Goal: Task Accomplishment & Management: Use online tool/utility

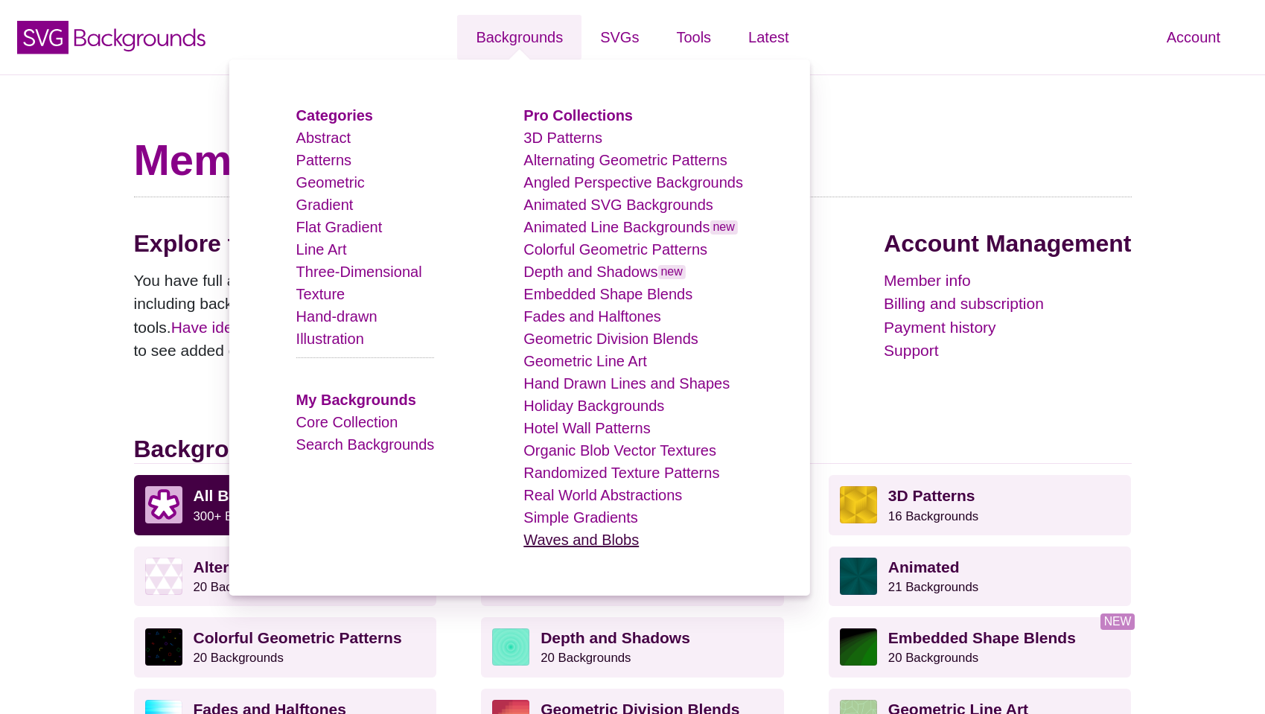
click at [606, 545] on link "Waves and Blobs" at bounding box center [580, 540] width 115 height 16
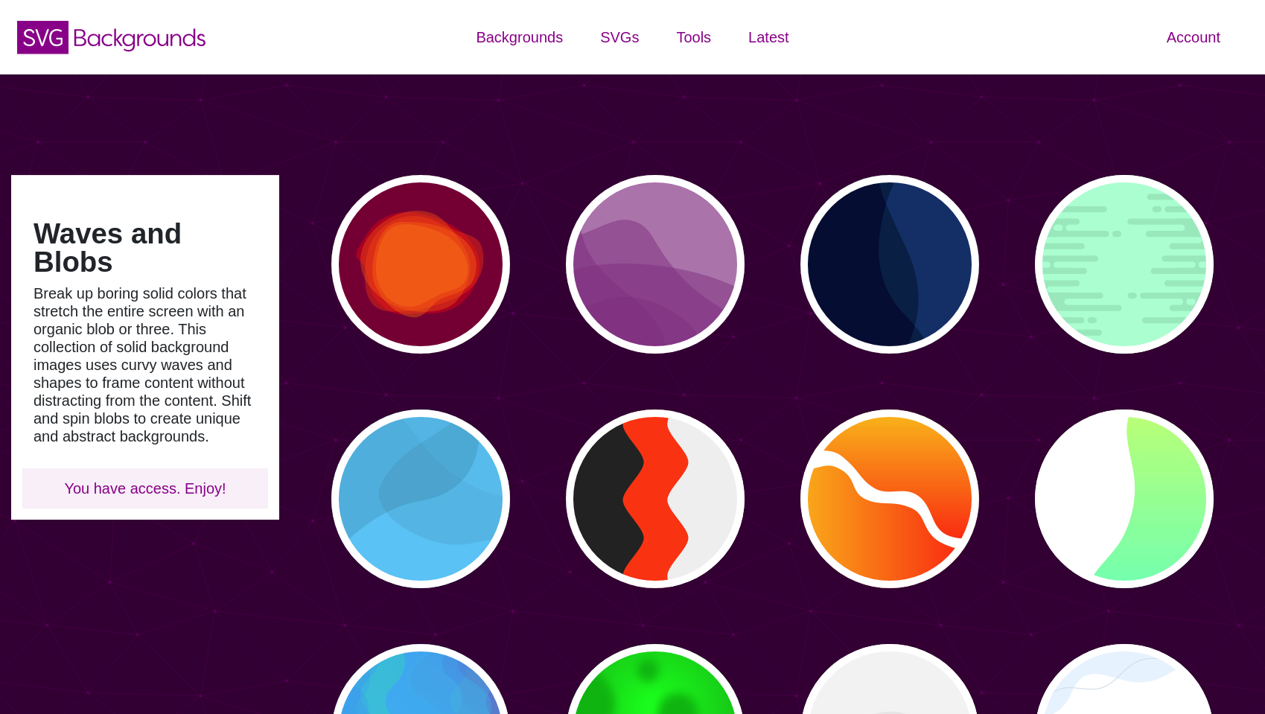
type input "#450057"
type input "#FFFFFF"
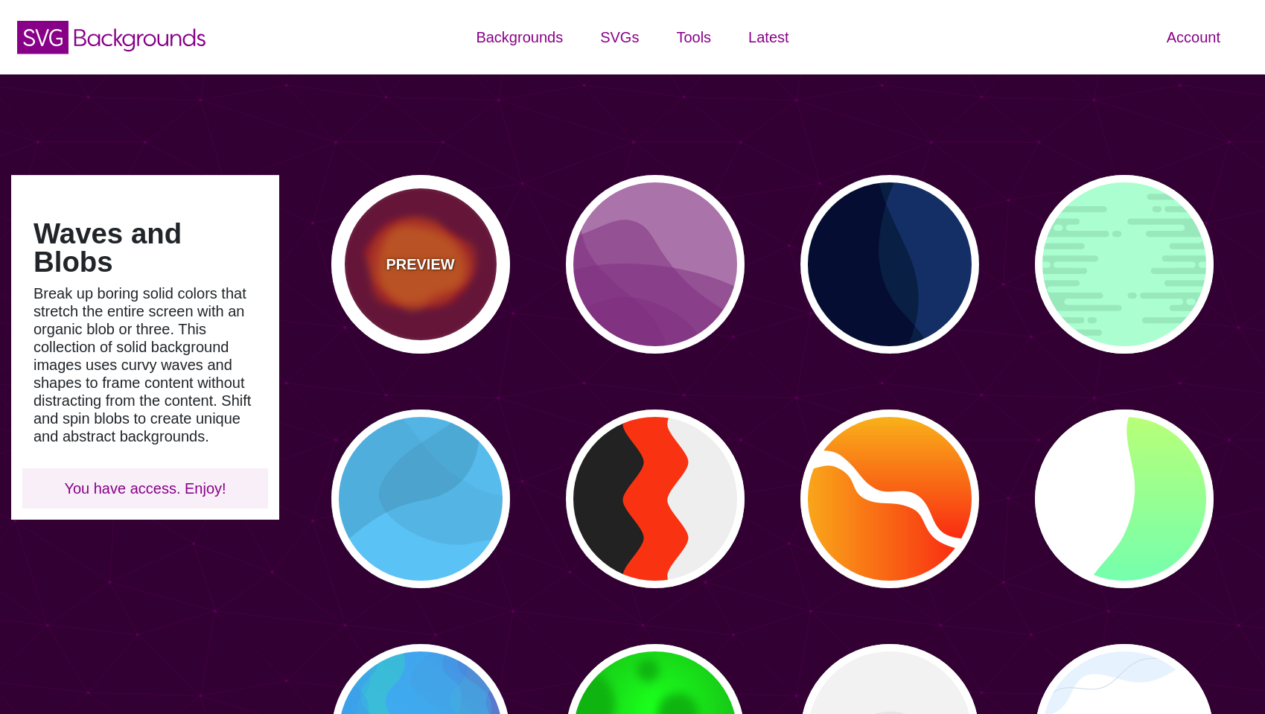
click at [439, 267] on p "PREVIEW" at bounding box center [420, 264] width 68 height 22
type input "#770033"
type input "#FF0000"
type input "#FF7700"
type input "0"
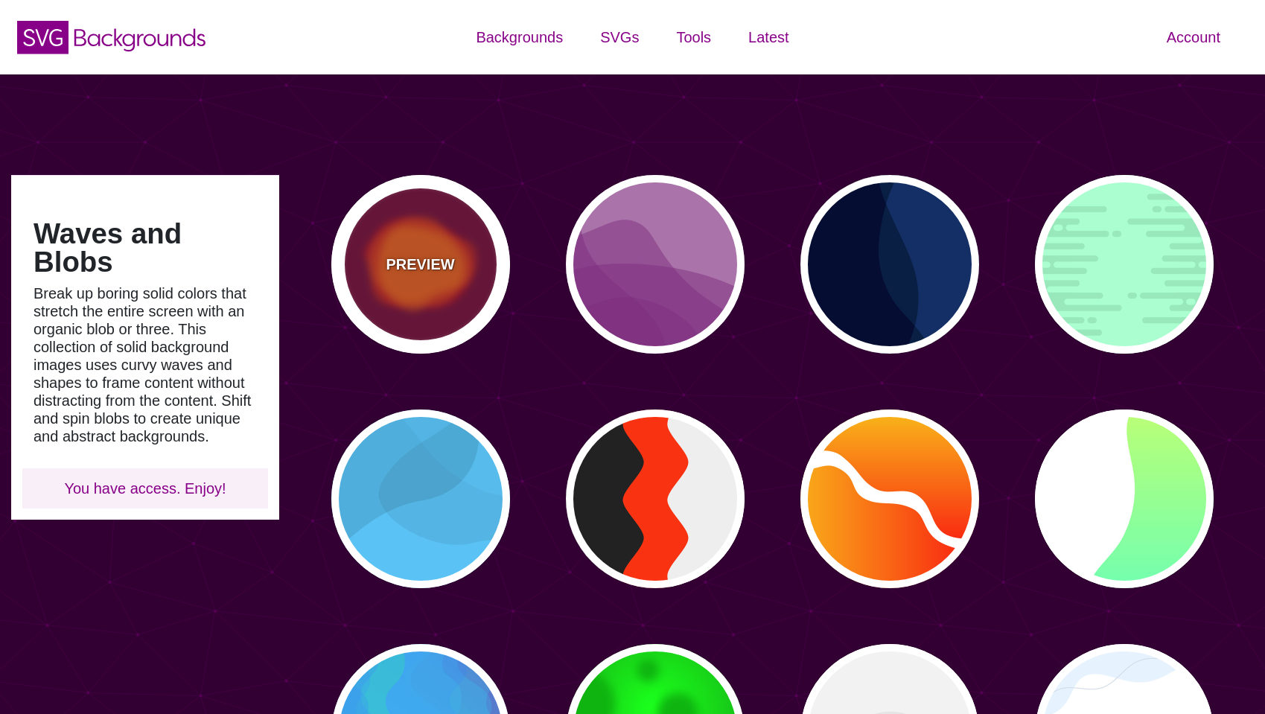
type input "2000"
type input "0.5"
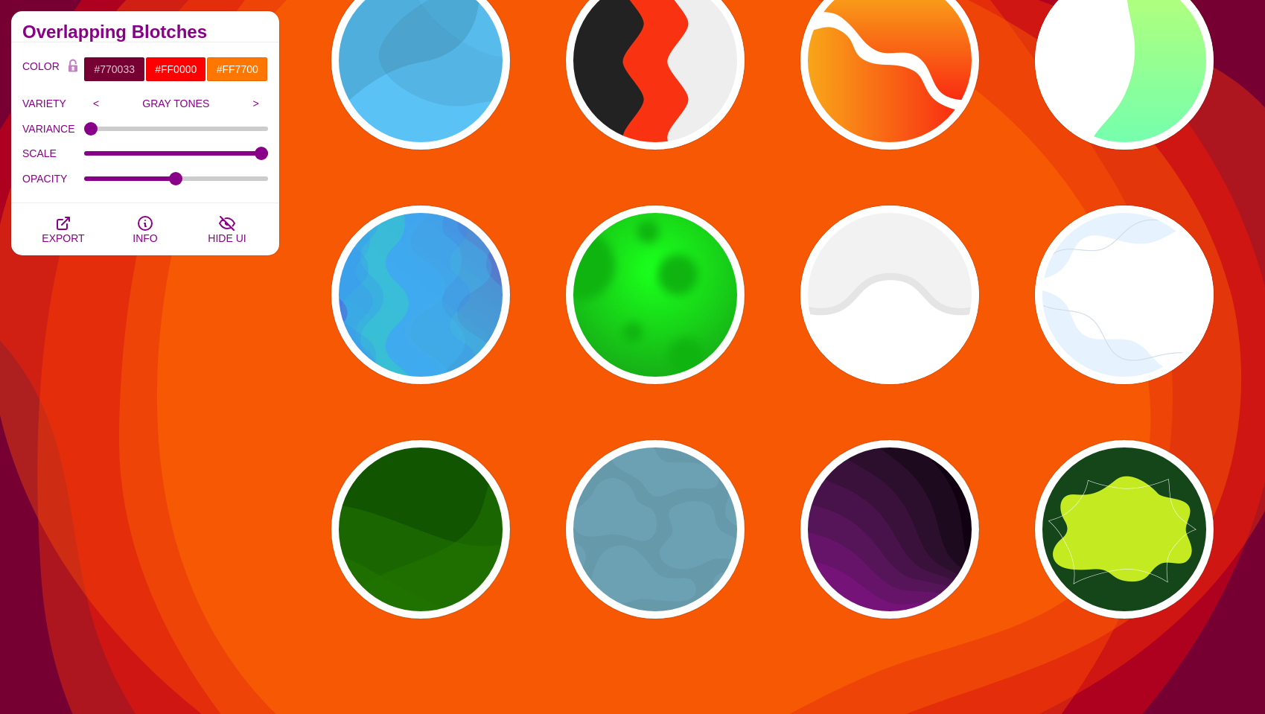
scroll to position [447, 0]
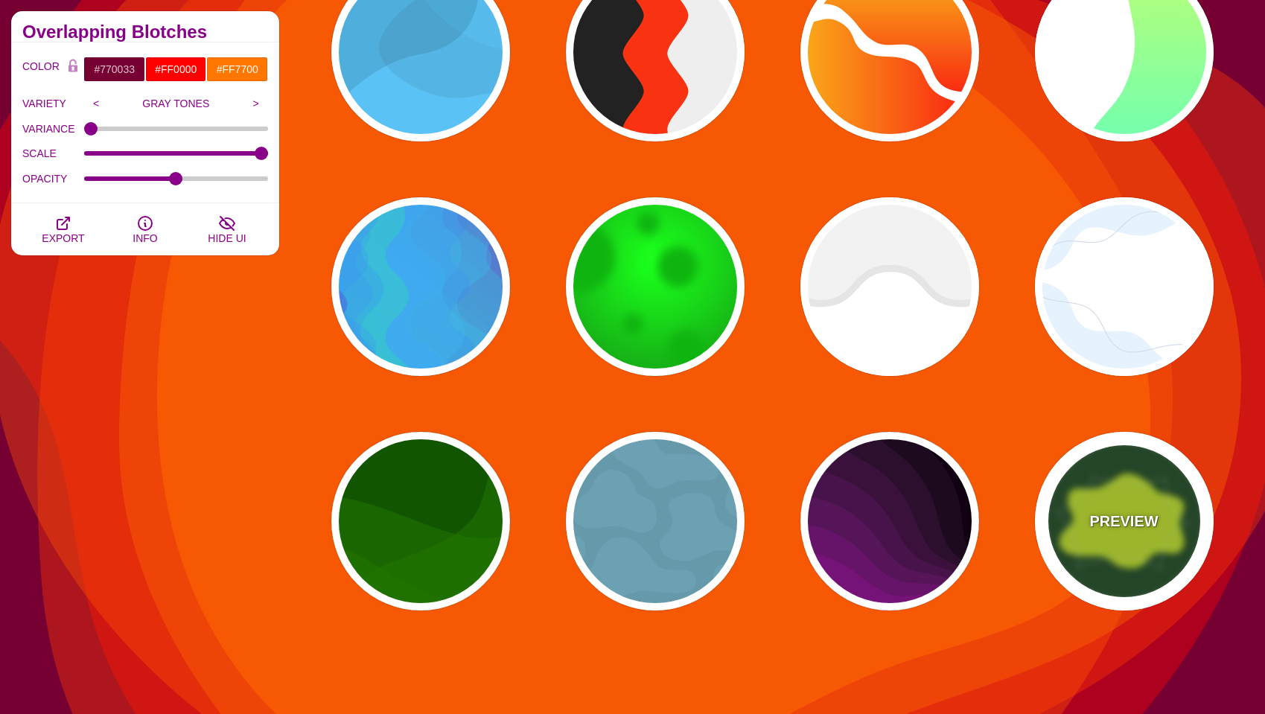
click at [1112, 524] on p "PREVIEW" at bounding box center [1123, 521] width 68 height 22
type input "#14461A"
type input "#C4EA21"
type input "#FFFFFF"
type input "3"
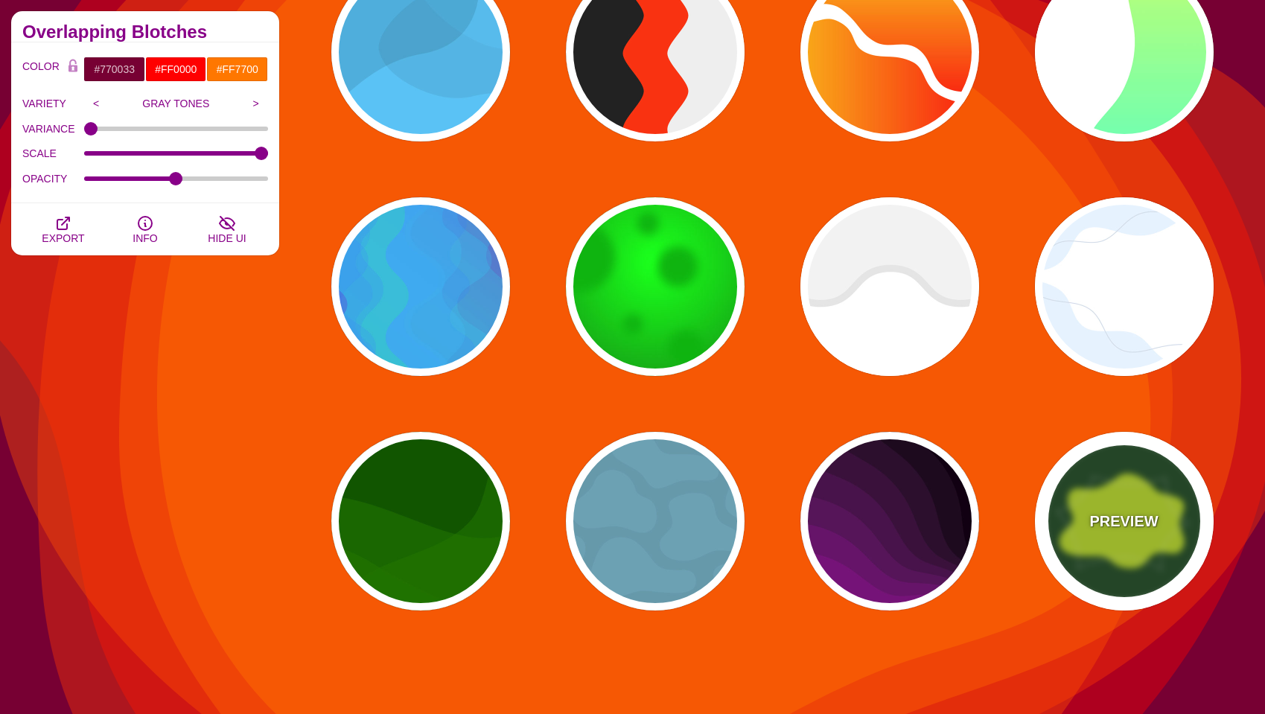
type input "1"
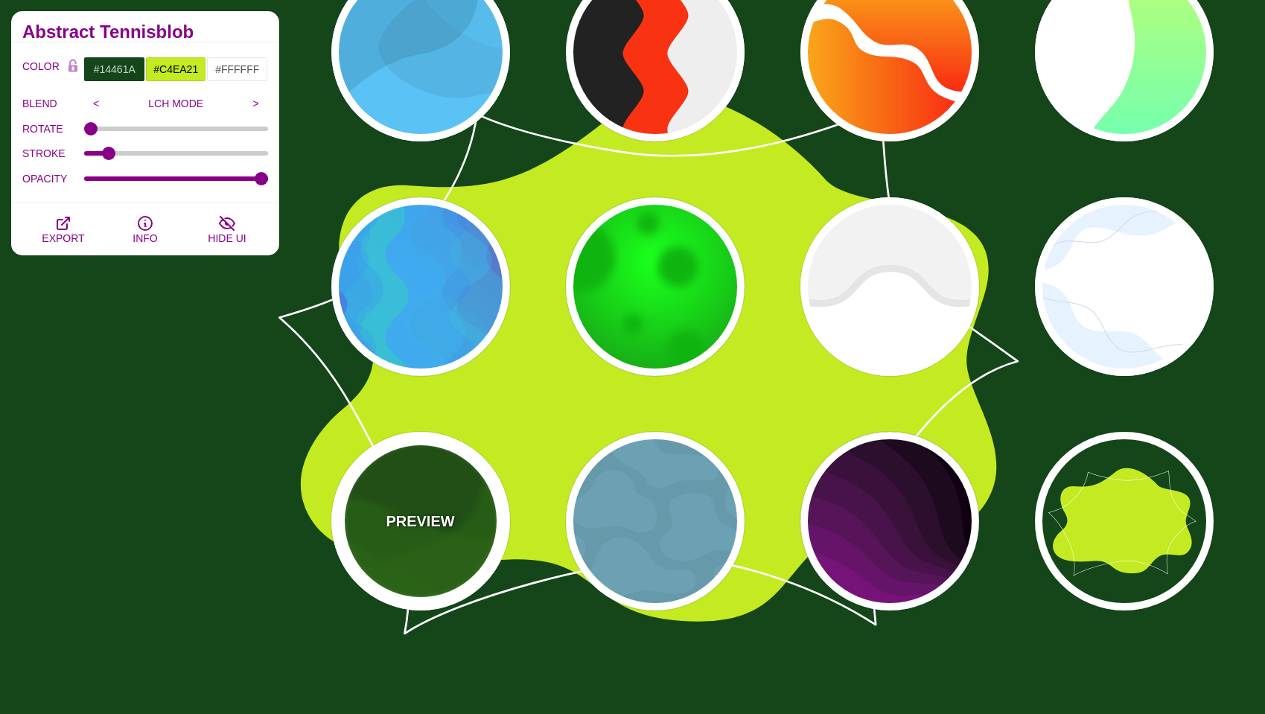
click at [418, 521] on p "PREVIEW" at bounding box center [420, 521] width 68 height 22
type input "#115500"
type input "#227700"
type input "0.5"
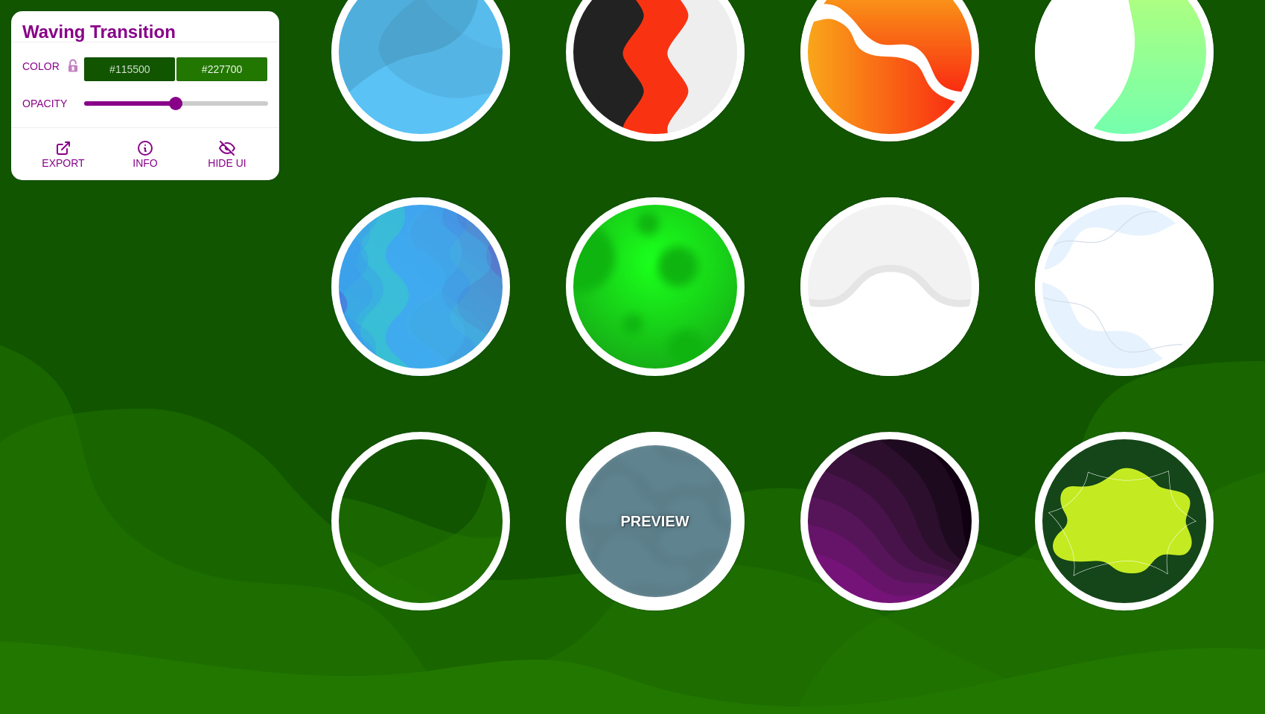
click at [661, 543] on div "PREVIEW" at bounding box center [655, 521] width 179 height 179
type input "#6699AA"
type input "#6CA1B3"
type input "1"
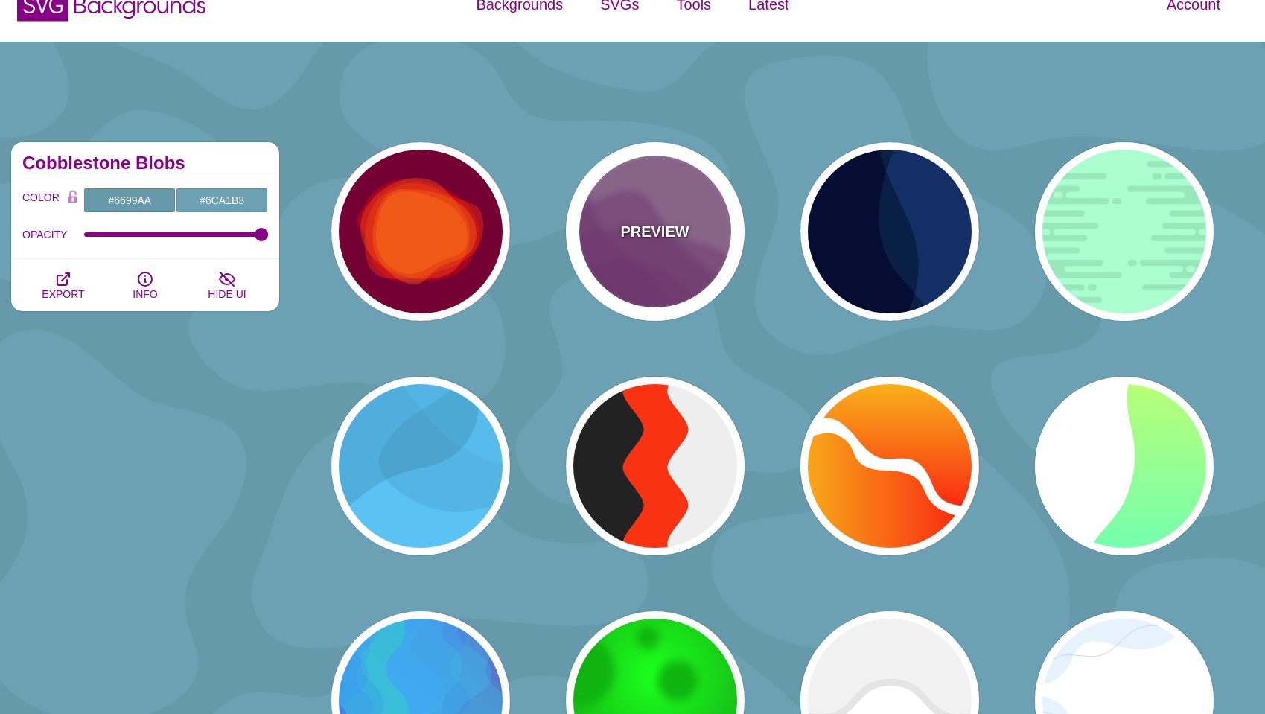
scroll to position [0, 0]
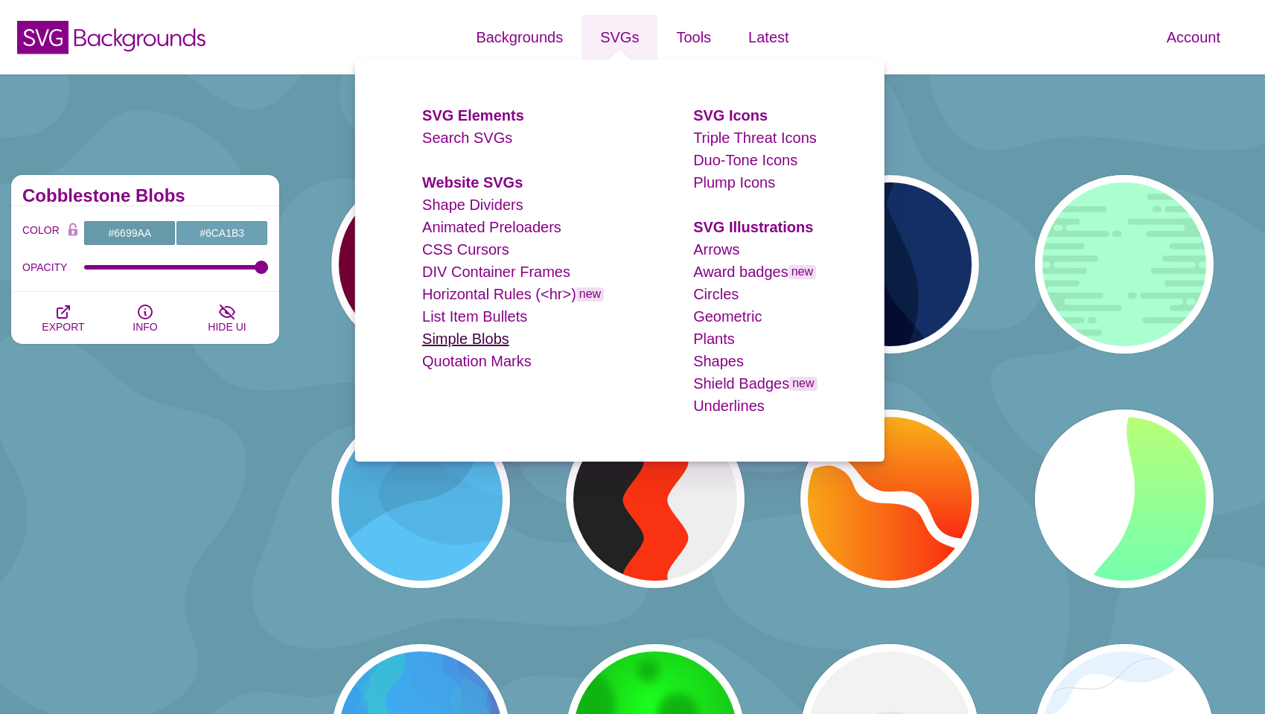
click at [469, 334] on link "Simple Blobs" at bounding box center [465, 339] width 87 height 16
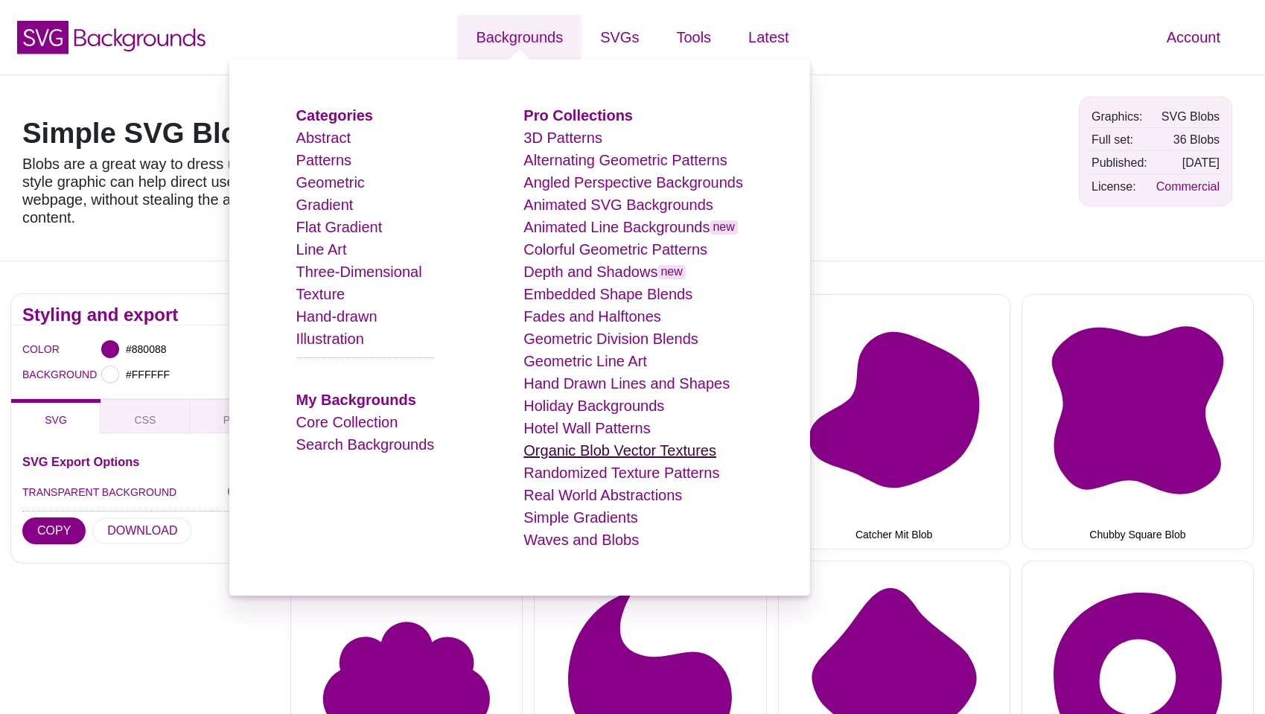
click at [596, 442] on link "Organic Blob Vector Textures" at bounding box center [619, 450] width 193 height 16
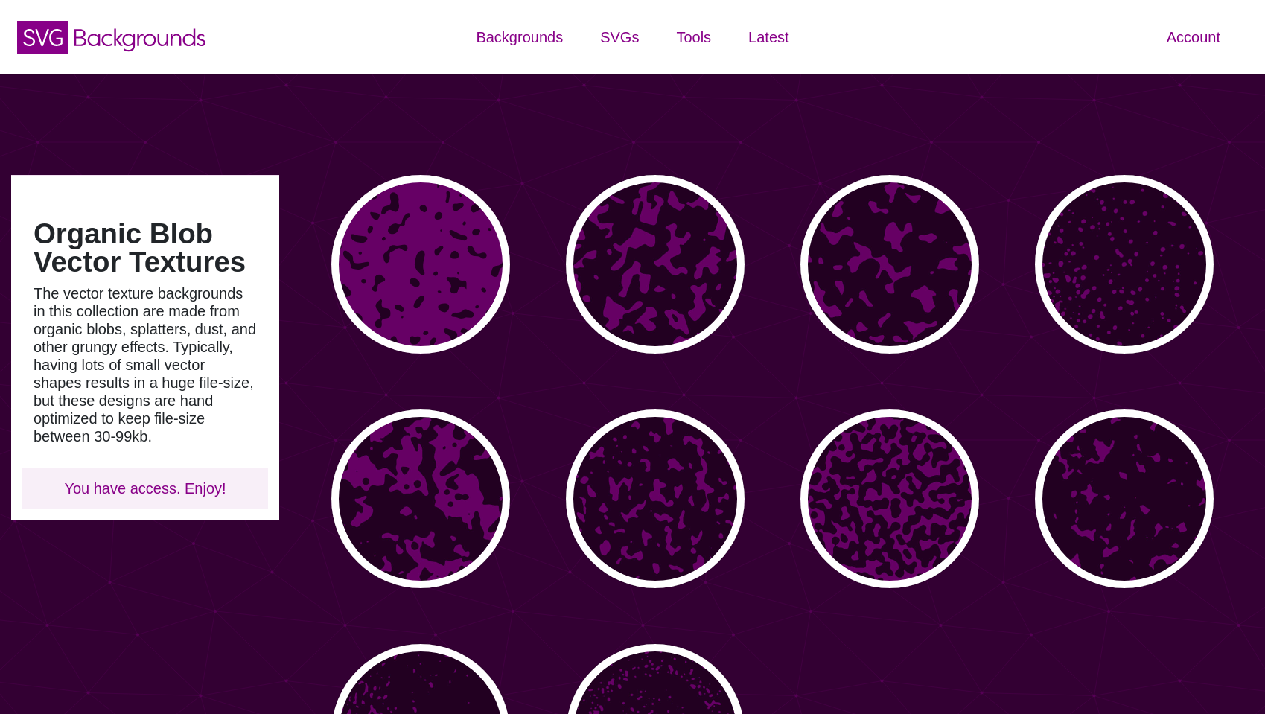
type input "#450057"
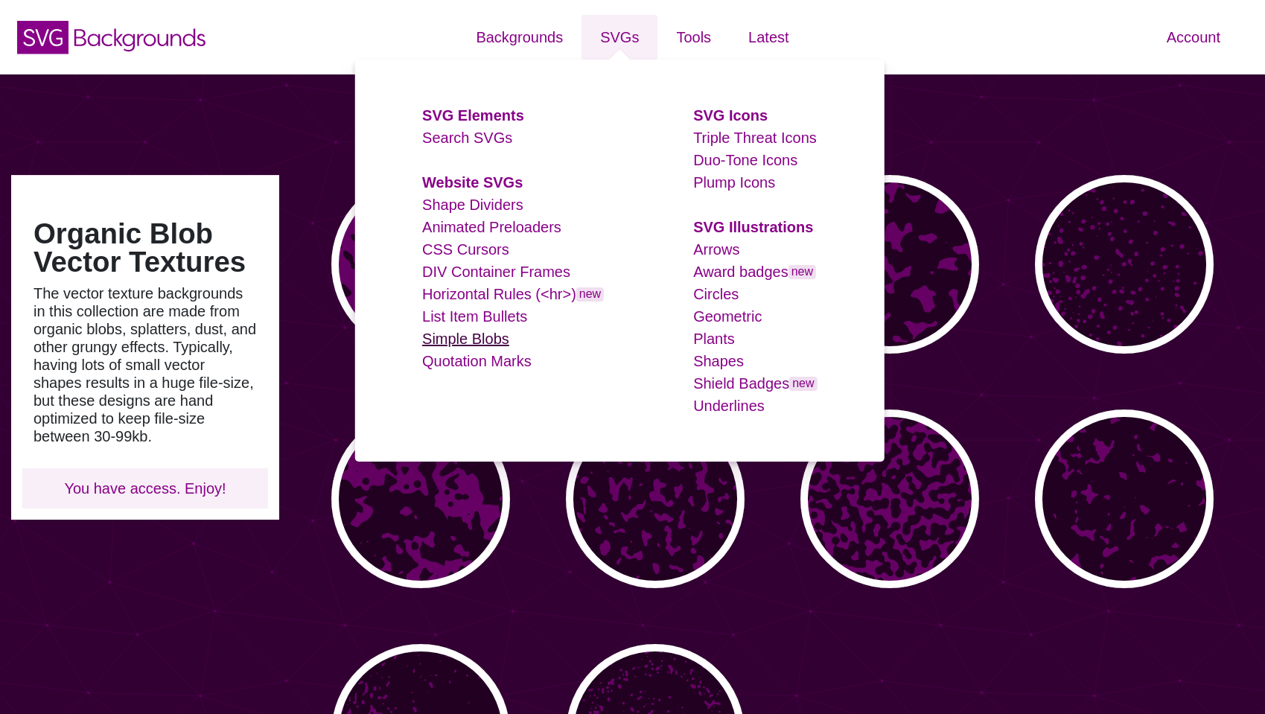
click at [465, 337] on link "Simple Blobs" at bounding box center [465, 339] width 87 height 16
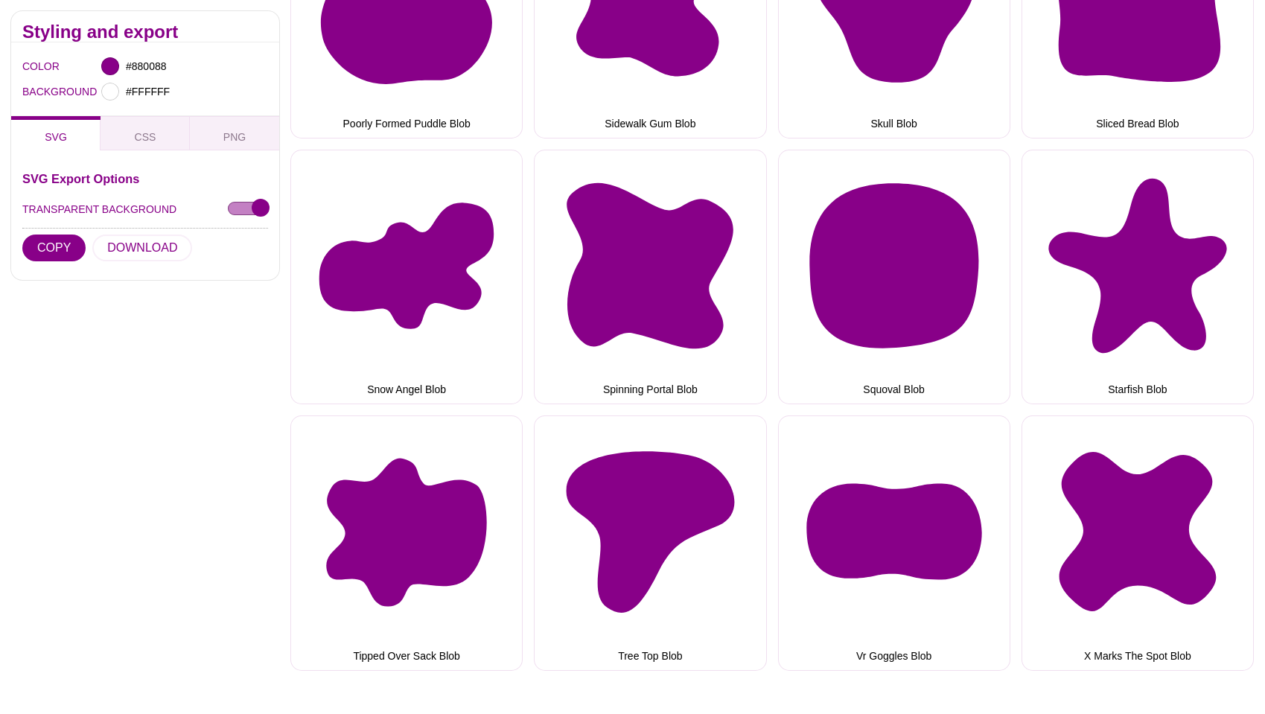
scroll to position [2159, 0]
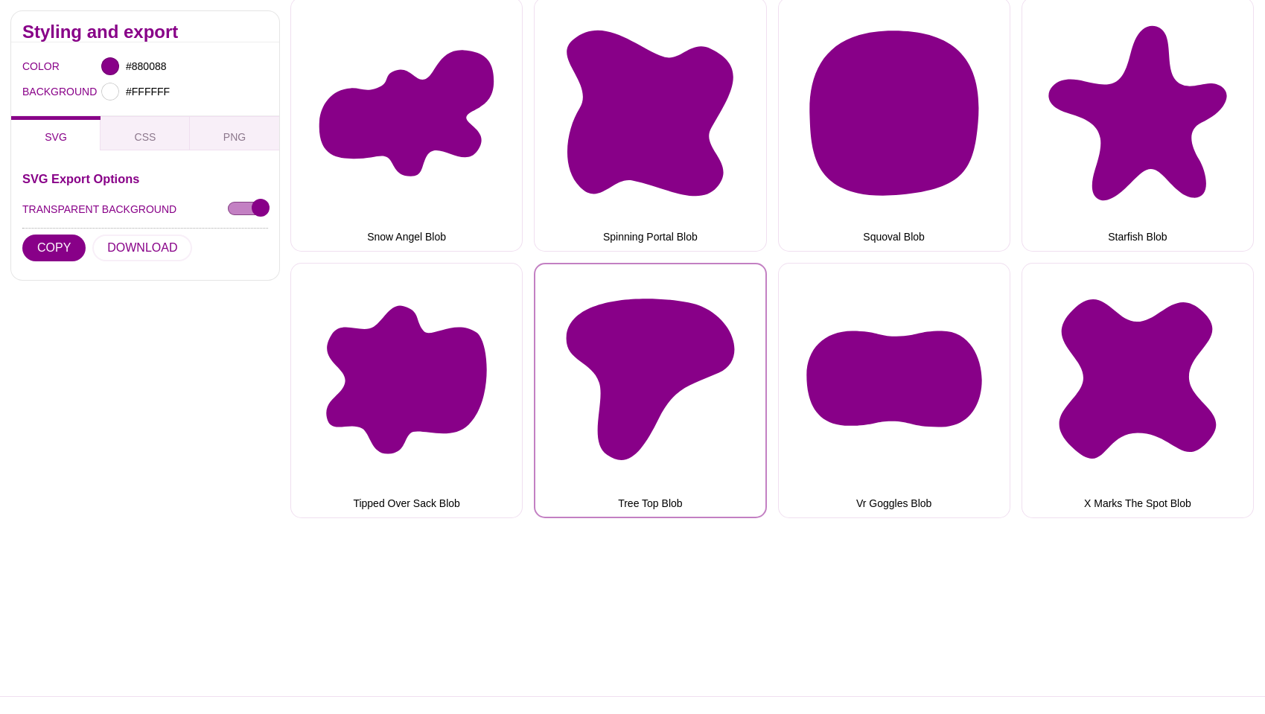
click at [649, 361] on button "Tree Top Blob" at bounding box center [650, 390] width 232 height 255
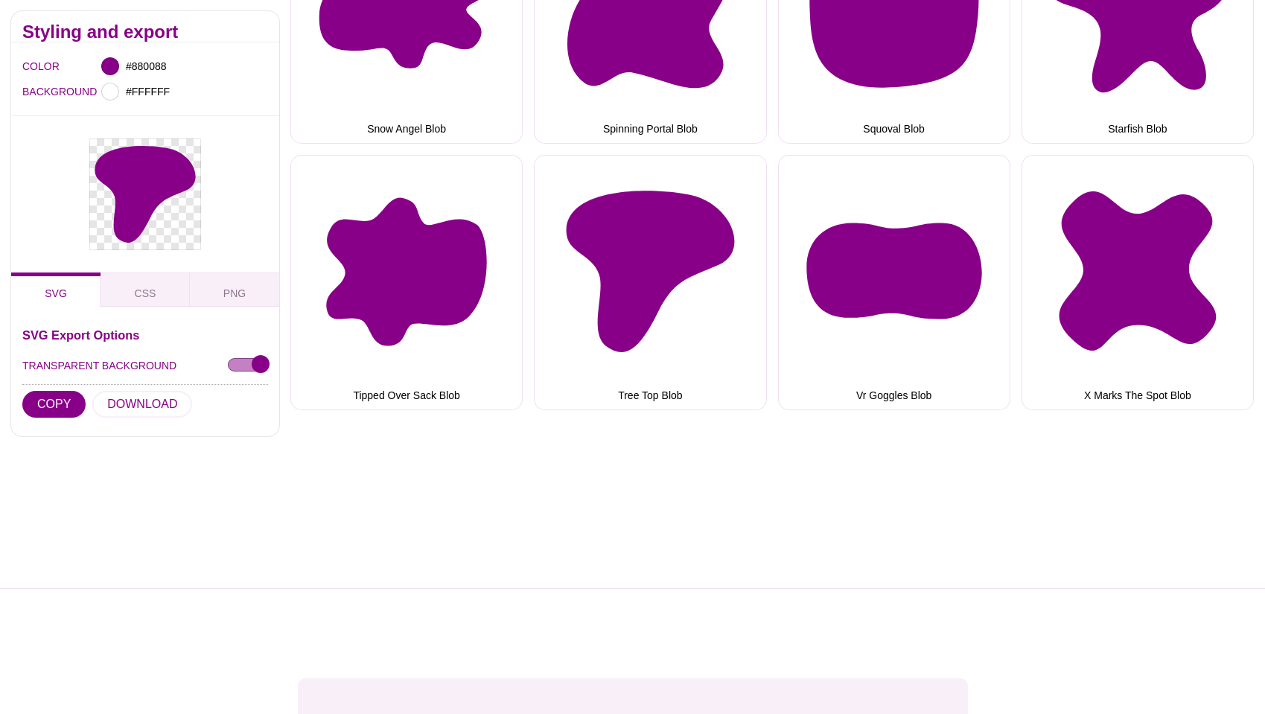
scroll to position [2531, 0]
